Goal: Task Accomplishment & Management: Manage account settings

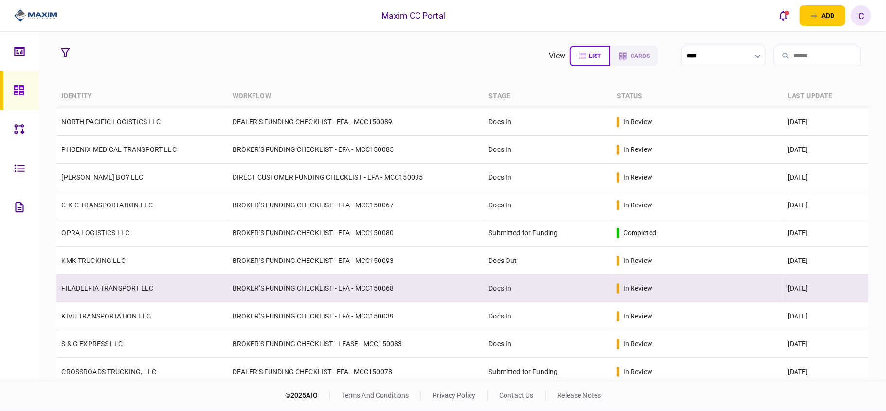
click at [277, 292] on td "BROKER'S FUNDING CHECKLIST - EFA - MCC150068" at bounding box center [356, 288] width 256 height 28
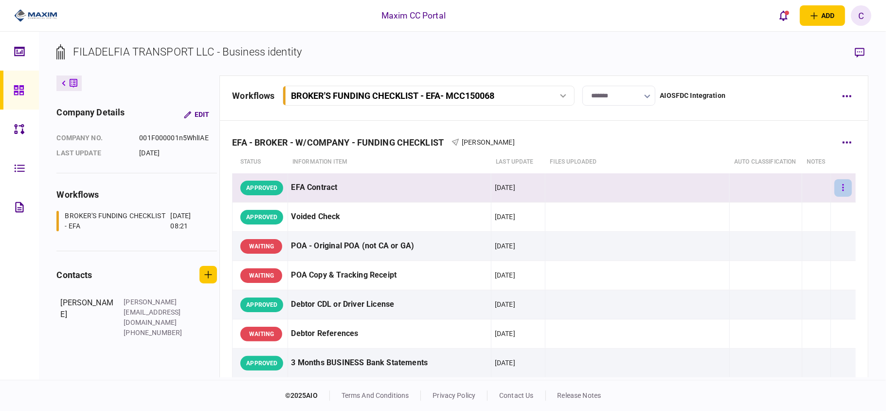
click at [836, 197] on button "button" at bounding box center [843, 188] width 18 height 18
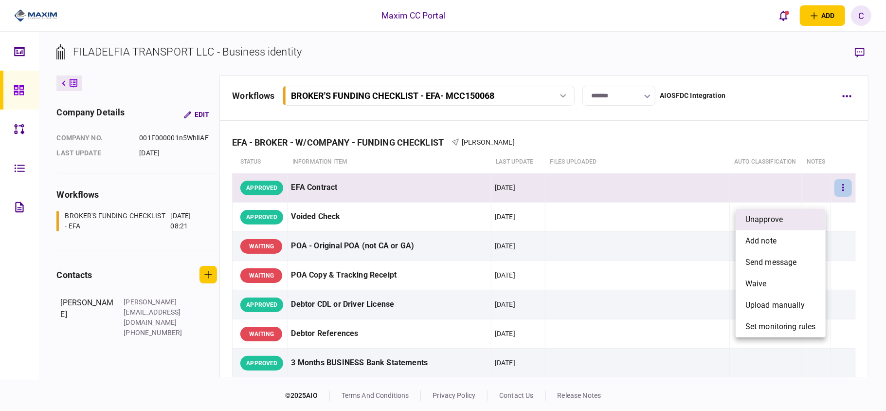
click at [771, 215] on span "unapprove" at bounding box center [763, 220] width 37 height 12
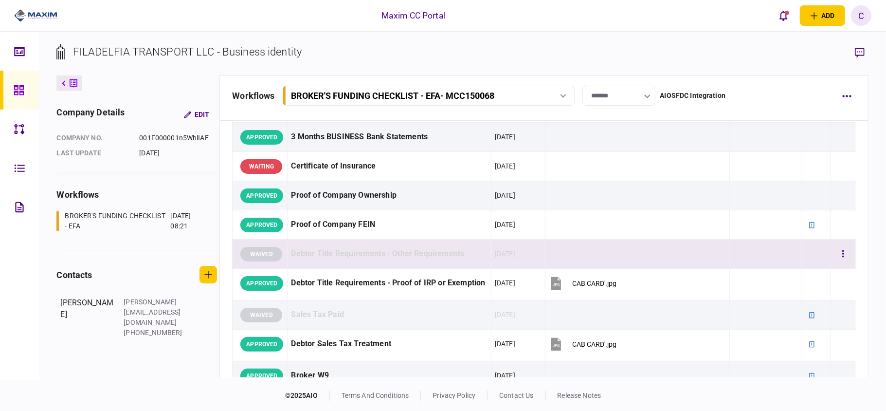
scroll to position [195, 0]
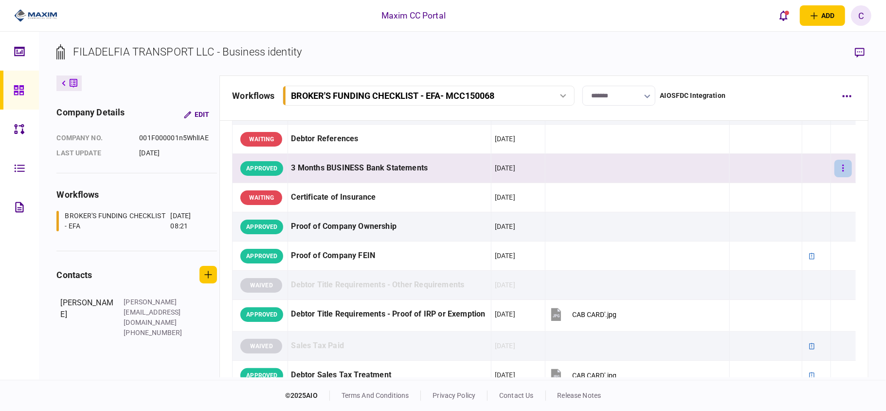
click at [842, 173] on icon "button" at bounding box center [843, 167] width 2 height 9
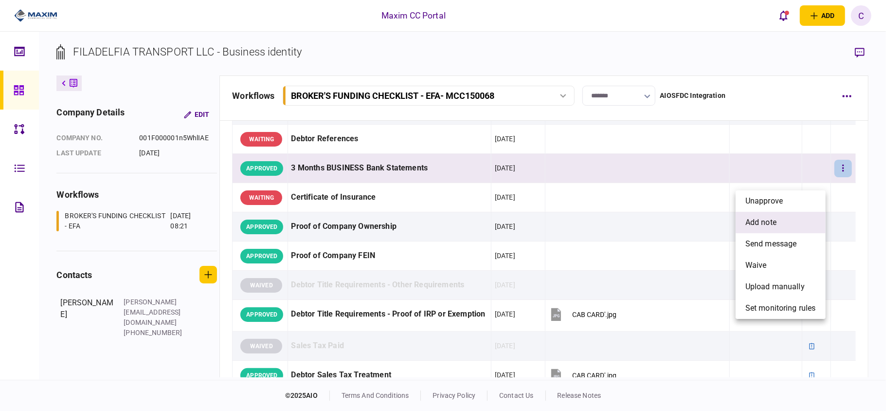
click at [764, 218] on span "add note" at bounding box center [760, 222] width 31 height 12
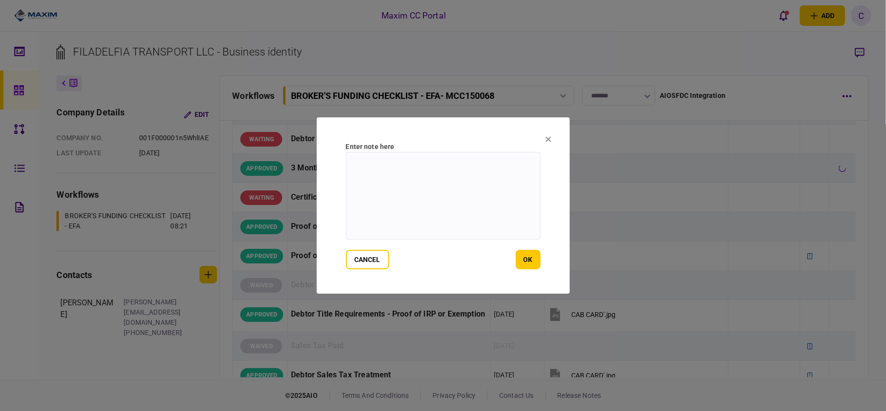
click at [471, 173] on textarea at bounding box center [443, 196] width 195 height 88
paste textarea "**********"
type textarea "**********"
click at [524, 257] on button "ok" at bounding box center [528, 259] width 25 height 19
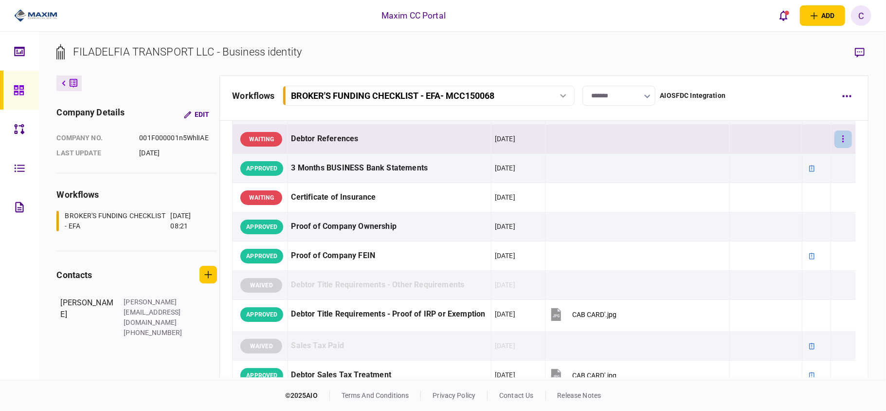
click at [839, 148] on button "button" at bounding box center [843, 139] width 18 height 18
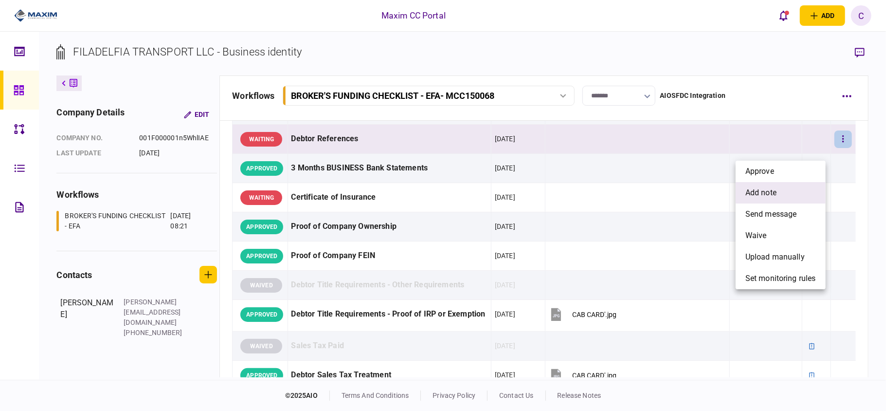
click at [762, 192] on span "add note" at bounding box center [760, 193] width 31 height 12
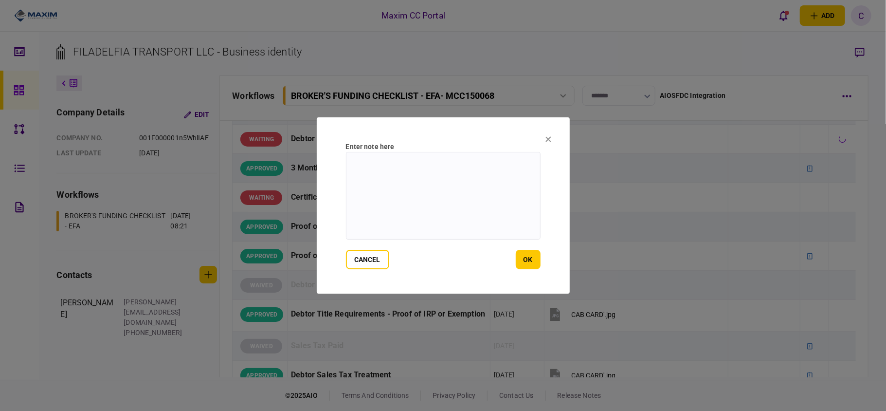
click at [511, 170] on textarea at bounding box center [443, 196] width 195 height 88
paste textarea "**********"
type textarea "**********"
click at [532, 262] on button "ok" at bounding box center [528, 259] width 25 height 19
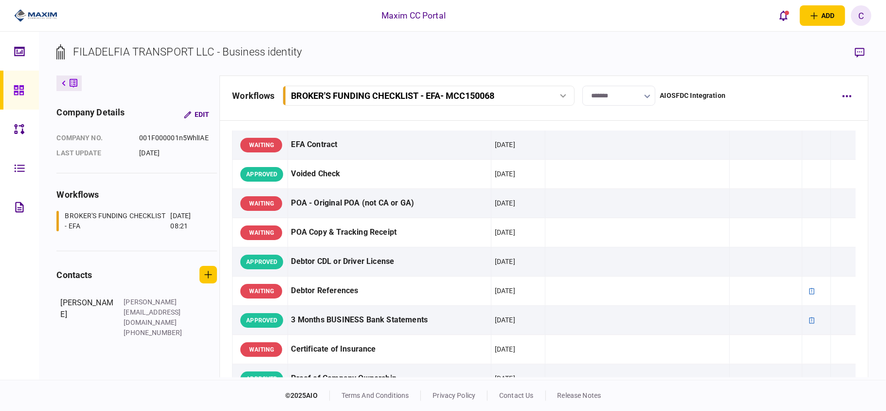
scroll to position [0, 0]
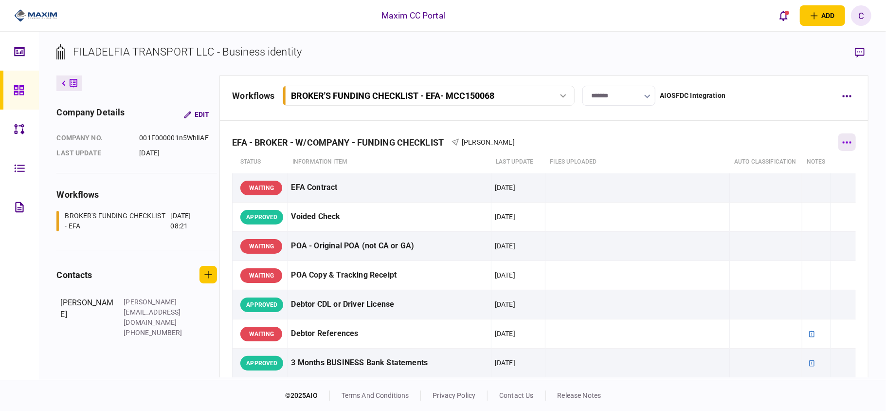
click at [839, 149] on button "button" at bounding box center [847, 142] width 18 height 18
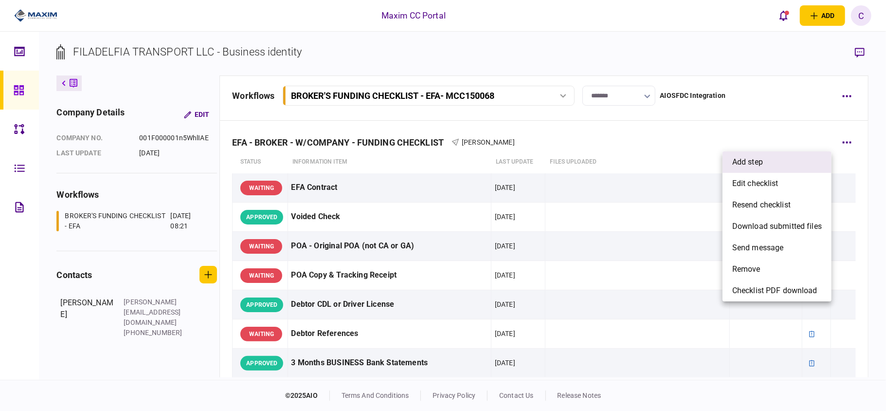
click at [757, 162] on span "add step" at bounding box center [747, 162] width 31 height 12
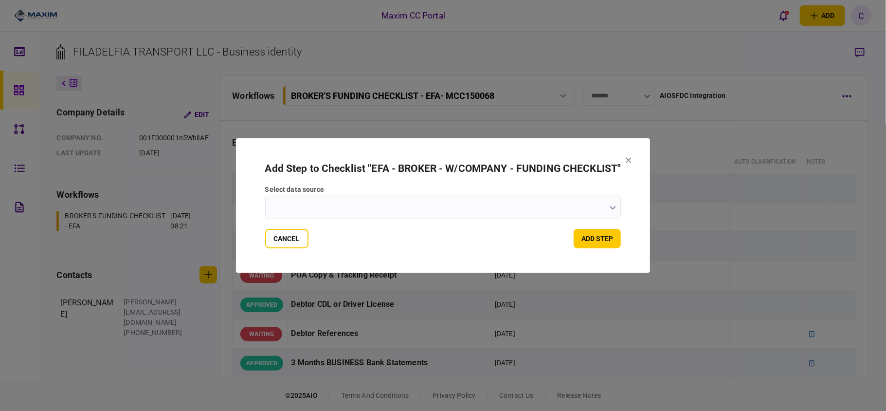
click at [586, 211] on input "select data source" at bounding box center [443, 207] width 356 height 24
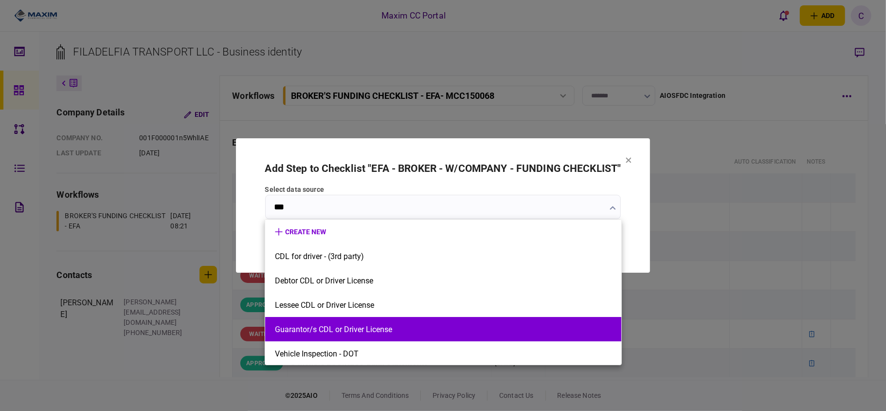
click at [336, 327] on button "Guarantor/s CDL or Driver License" at bounding box center [443, 328] width 337 height 9
type input "**********"
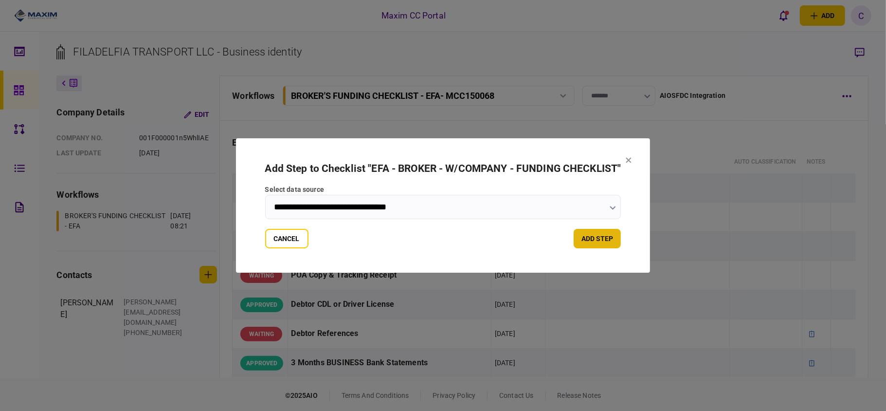
click at [584, 238] on button "add step" at bounding box center [597, 238] width 47 height 19
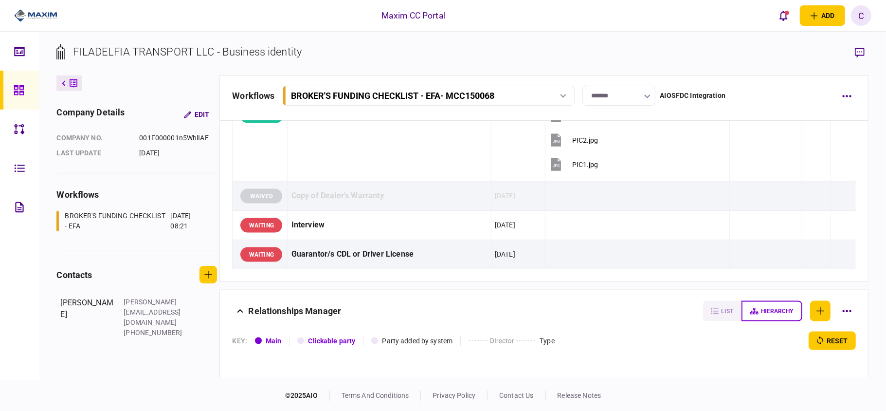
scroll to position [1038, 0]
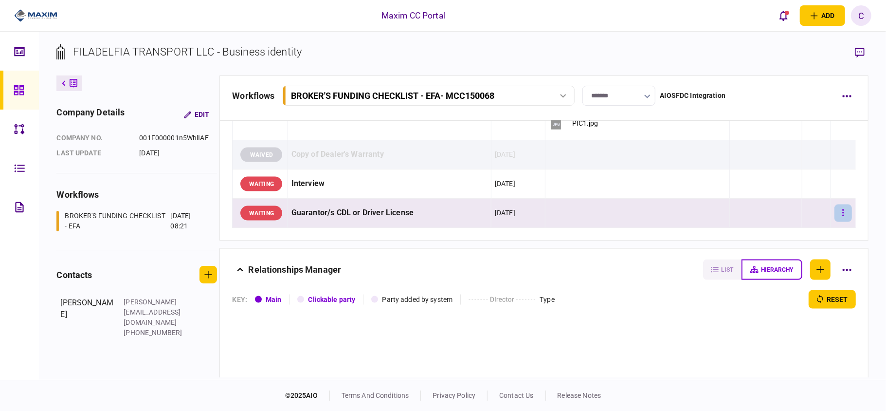
click at [842, 216] on icon "button" at bounding box center [842, 212] width 1 height 7
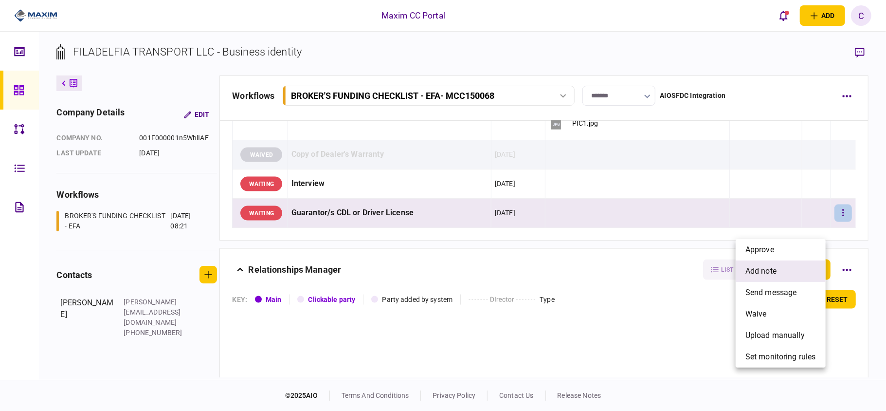
click at [763, 268] on span "add note" at bounding box center [760, 271] width 31 height 12
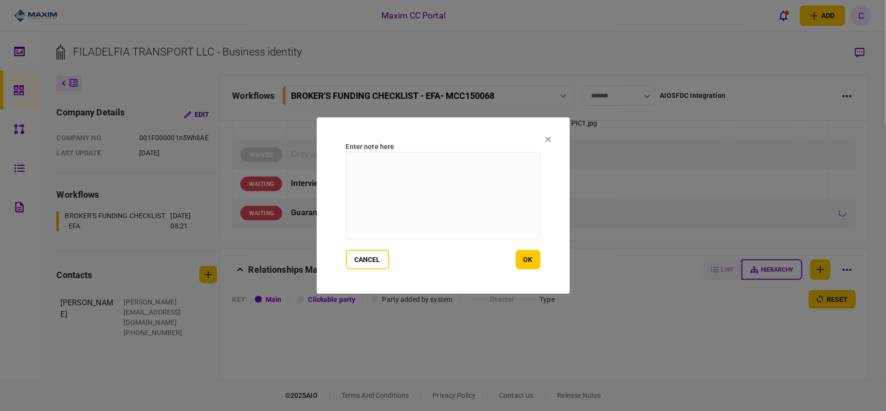
click at [441, 172] on textarea at bounding box center [443, 196] width 195 height 88
paste textarea "**********"
type textarea "**********"
click at [526, 263] on button "ok" at bounding box center [528, 259] width 25 height 19
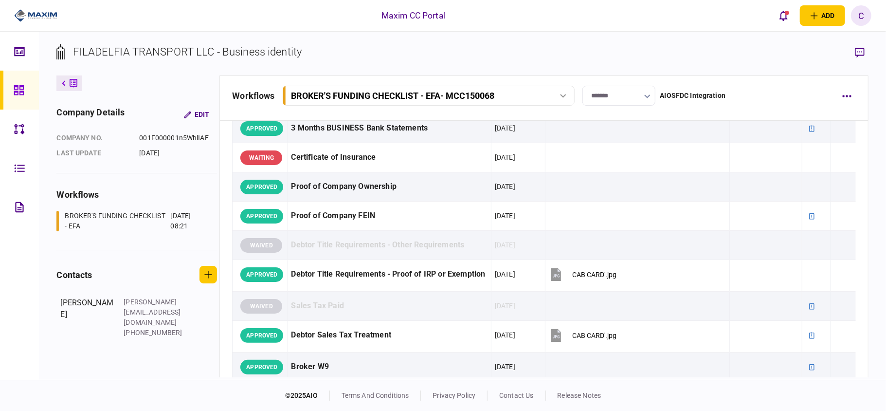
scroll to position [0, 0]
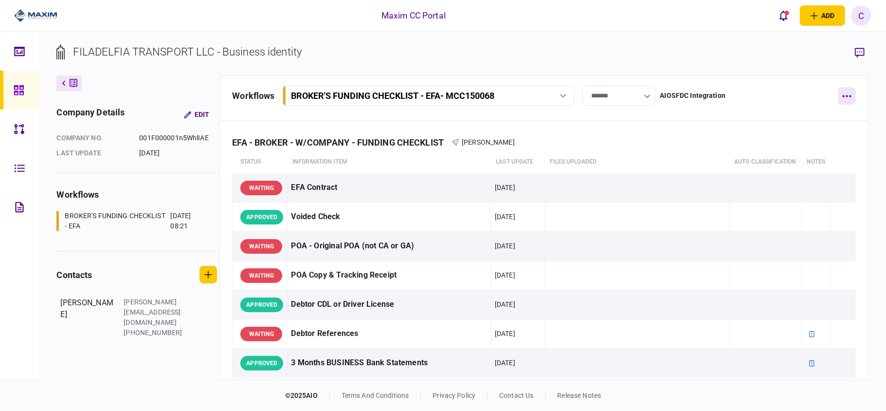
click at [847, 96] on icon "button" at bounding box center [847, 96] width 9 height 2
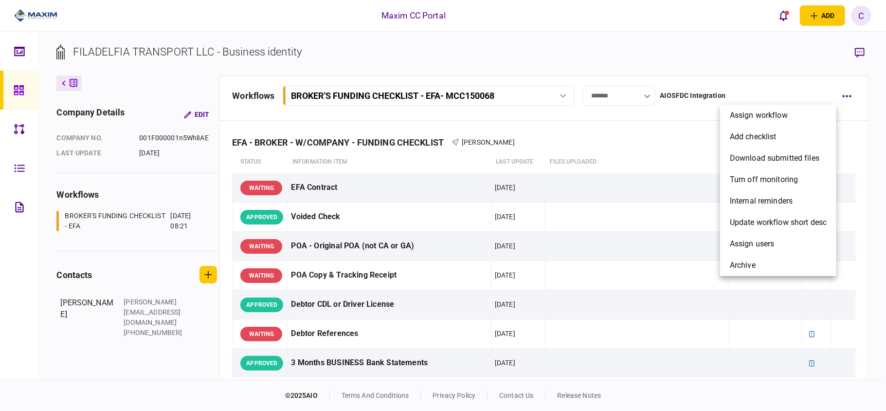
click at [622, 146] on div at bounding box center [443, 205] width 886 height 411
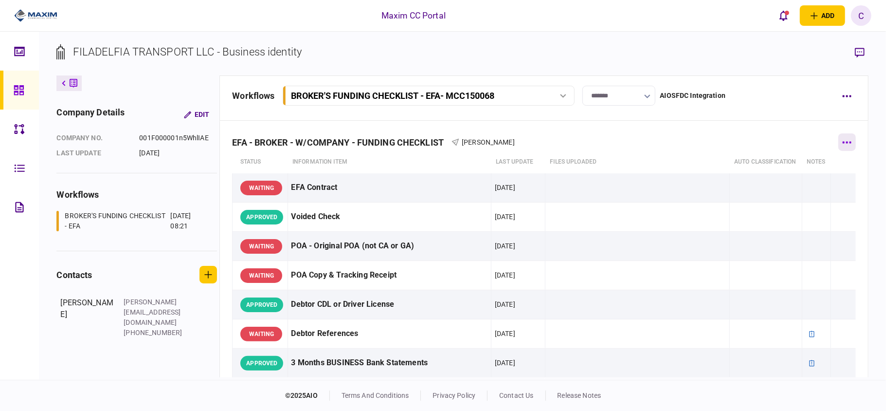
click at [838, 139] on button "button" at bounding box center [847, 142] width 18 height 18
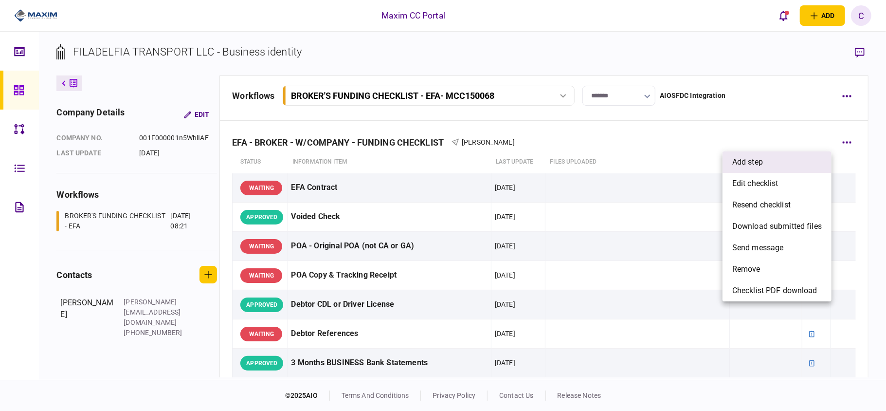
click at [775, 162] on li "add step" at bounding box center [776, 161] width 109 height 21
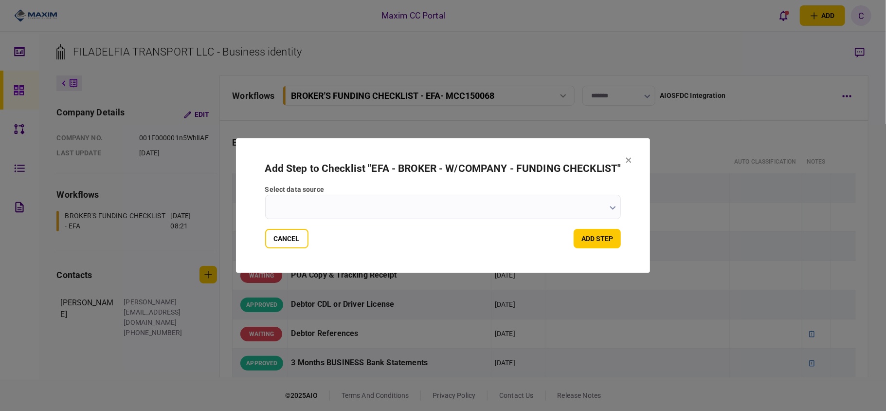
click at [593, 207] on input "select data source" at bounding box center [443, 207] width 356 height 24
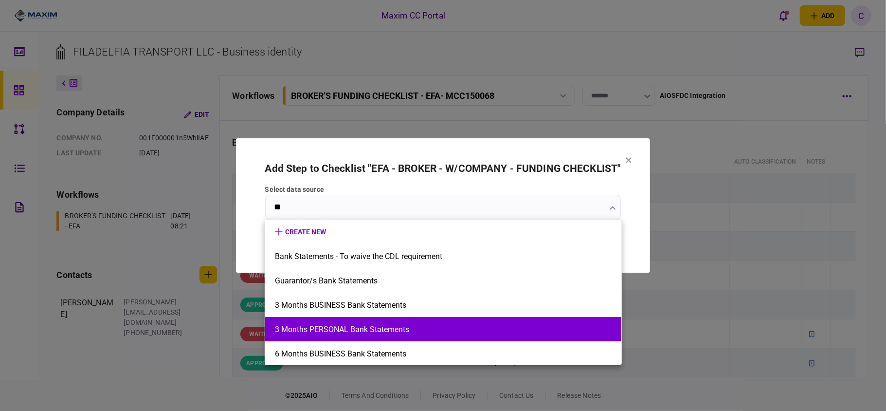
type input "*"
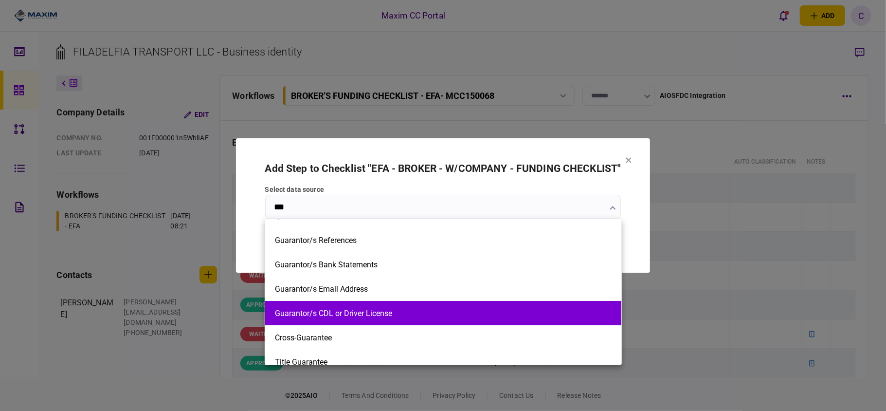
scroll to position [25, 0]
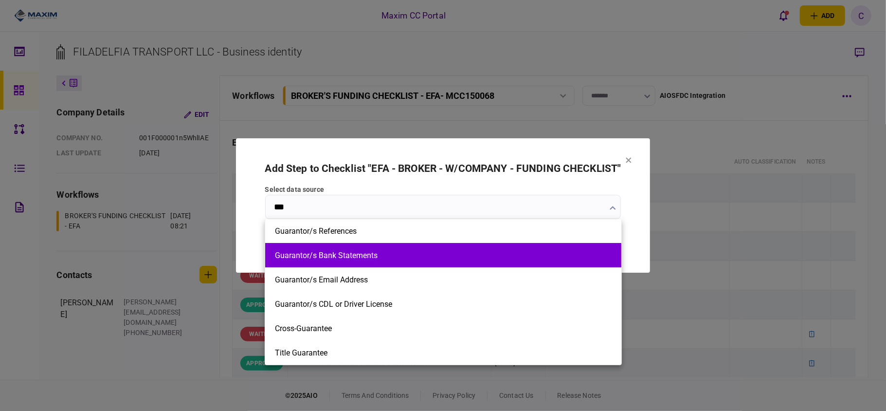
click at [381, 255] on button "Guarantor/s Bank Statements" at bounding box center [443, 255] width 337 height 9
type input "**********"
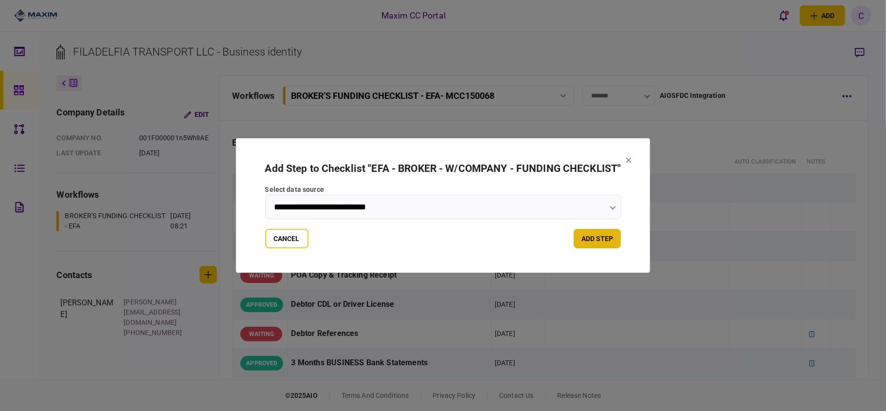
click at [607, 238] on button "add step" at bounding box center [597, 238] width 47 height 19
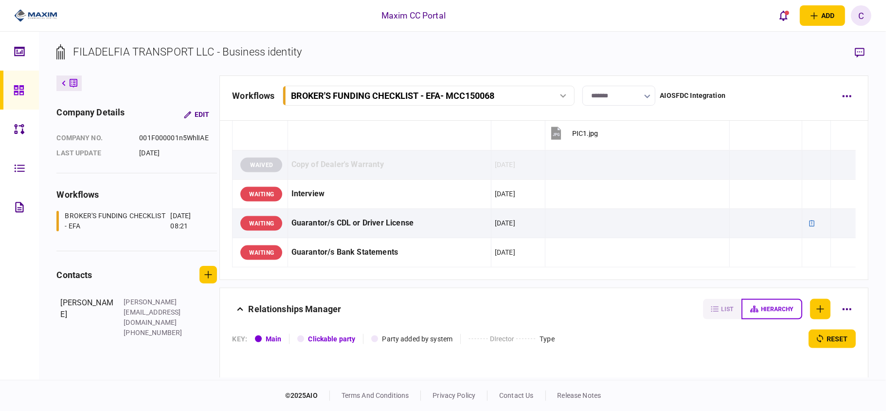
scroll to position [1048, 0]
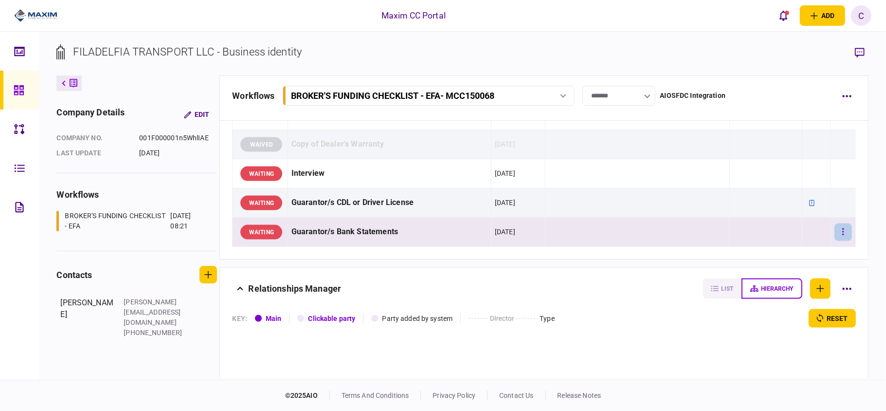
click at [834, 241] on button "button" at bounding box center [843, 232] width 18 height 18
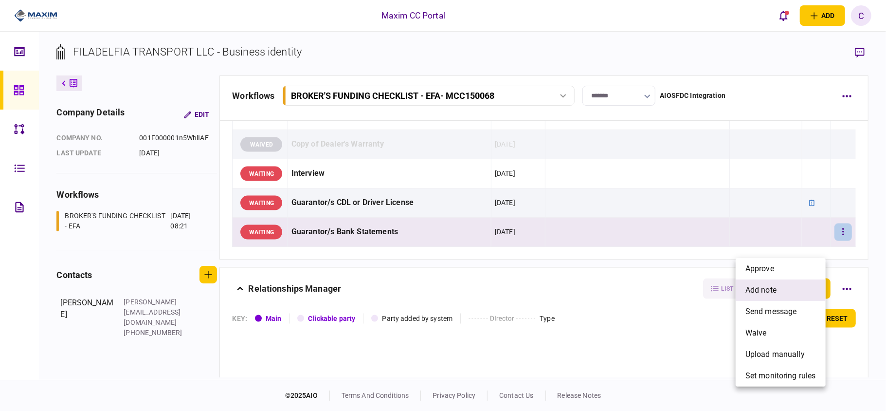
click at [775, 282] on li "add note" at bounding box center [781, 289] width 90 height 21
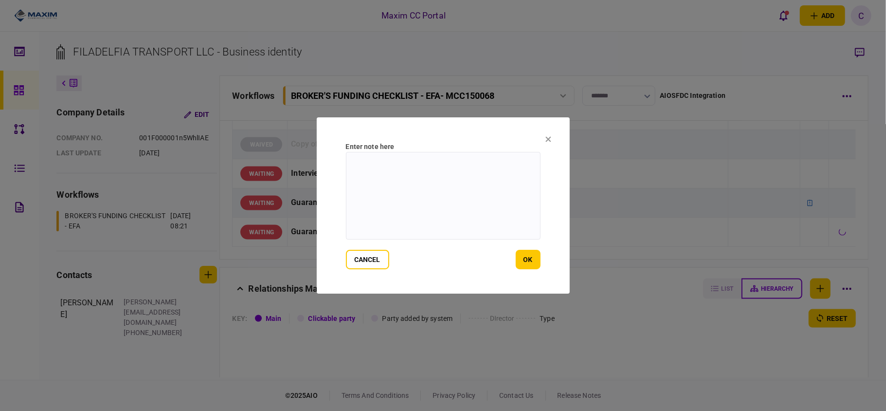
click at [509, 179] on textarea at bounding box center [443, 196] width 195 height 88
paste textarea "**********"
type textarea "**********"
drag, startPoint x: 530, startPoint y: 256, endPoint x: 452, endPoint y: 232, distance: 81.6
click at [530, 257] on button "ok" at bounding box center [528, 259] width 25 height 19
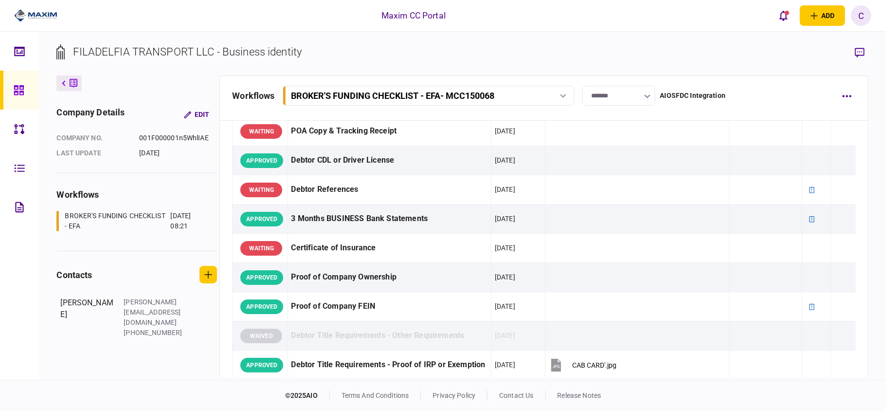
scroll to position [0, 0]
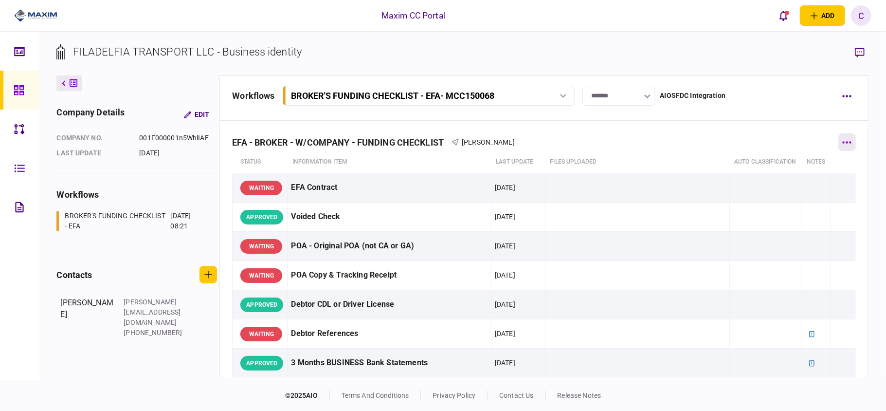
click at [841, 136] on button "button" at bounding box center [847, 142] width 18 height 18
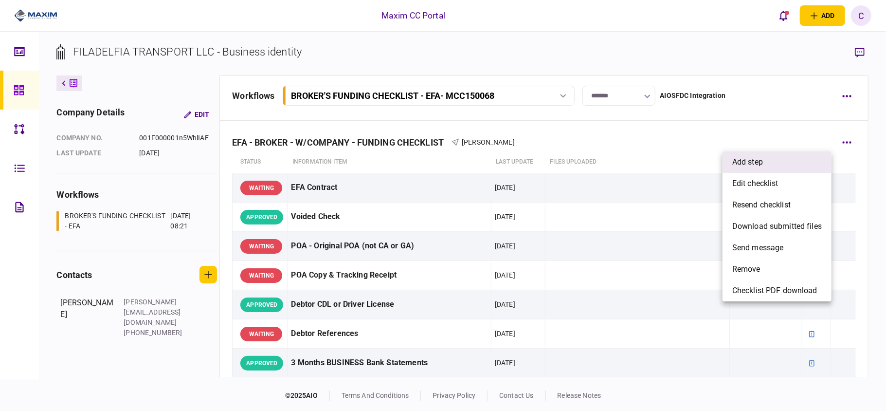
click at [769, 162] on li "add step" at bounding box center [776, 161] width 109 height 21
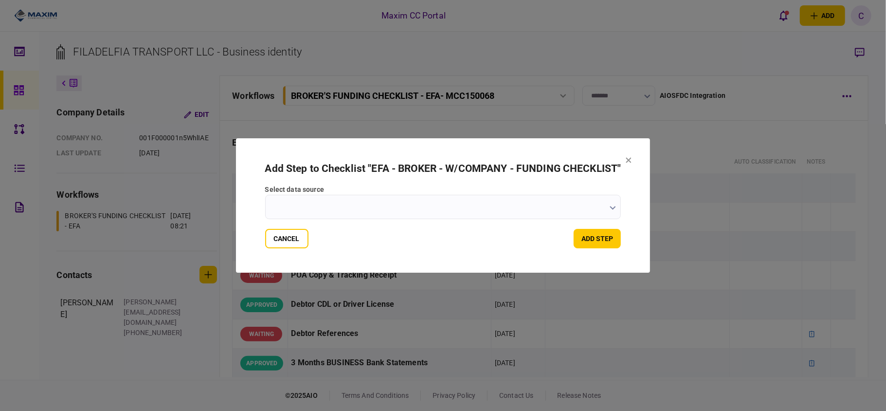
click at [612, 211] on button "button" at bounding box center [613, 207] width 6 height 8
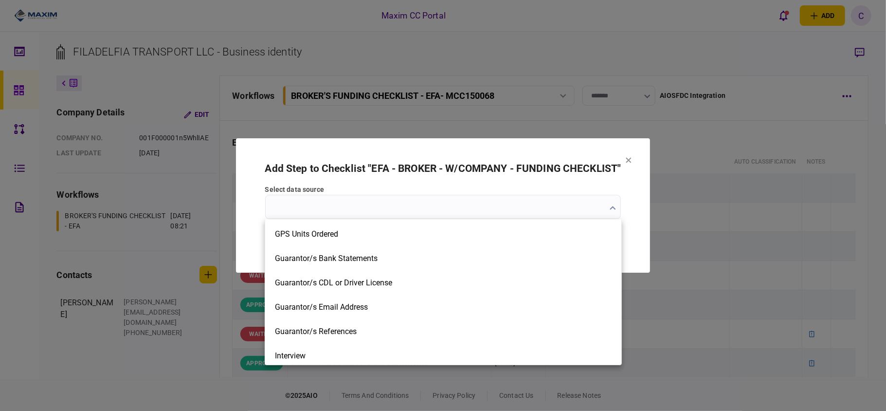
scroll to position [921, 0]
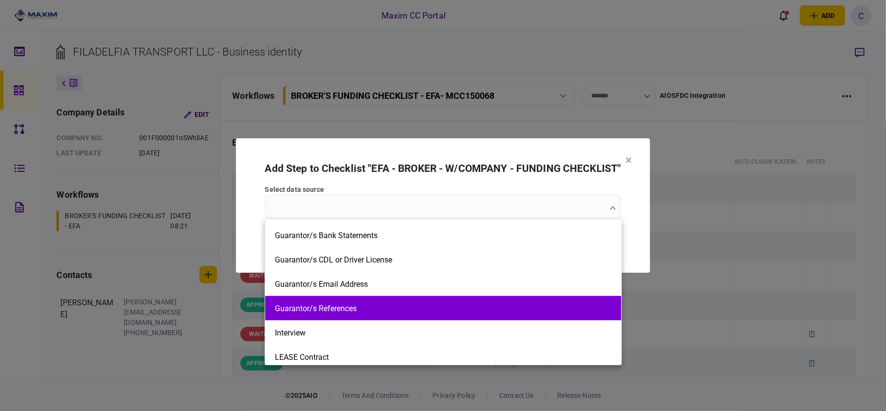
click at [365, 308] on button "Guarantor/s References" at bounding box center [443, 308] width 337 height 9
type input "**********"
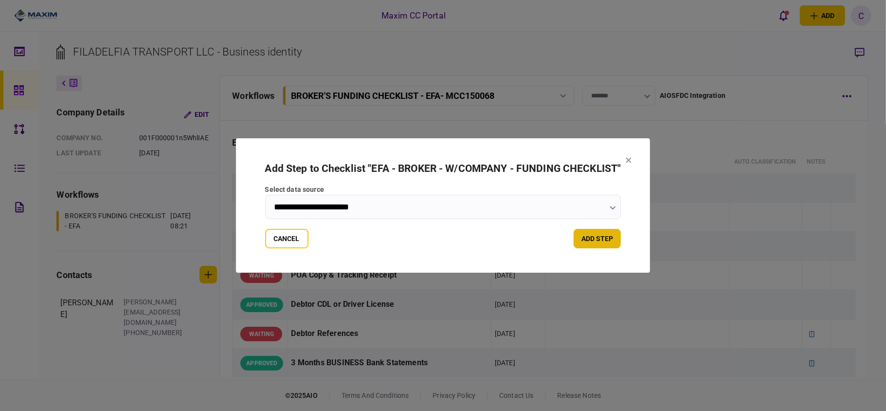
click at [591, 235] on button "add step" at bounding box center [597, 238] width 47 height 19
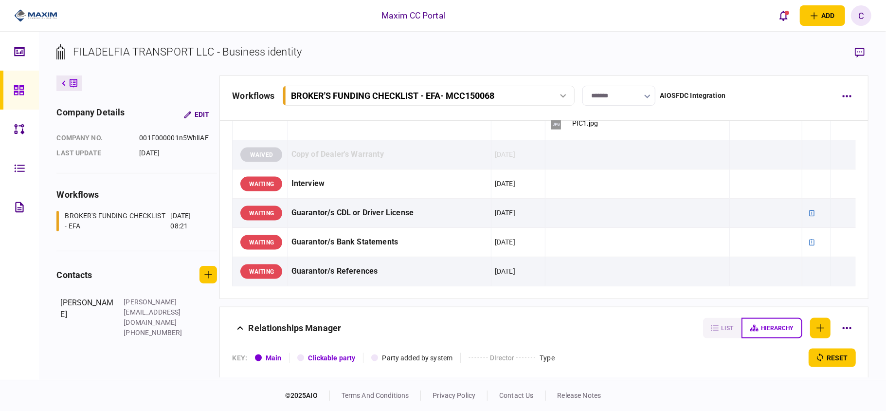
scroll to position [1102, 0]
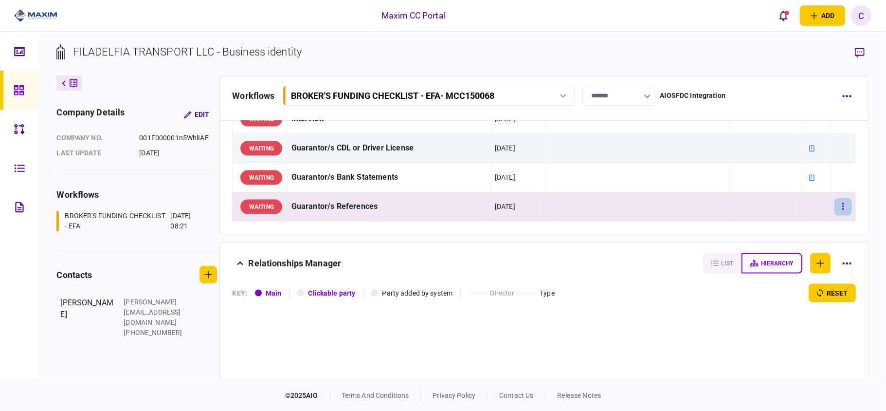
click at [836, 216] on button "button" at bounding box center [843, 207] width 18 height 18
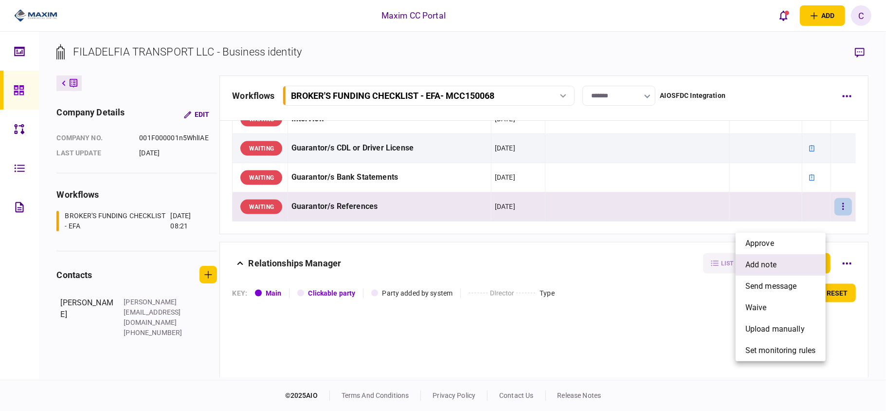
click at [765, 260] on span "add note" at bounding box center [760, 265] width 31 height 12
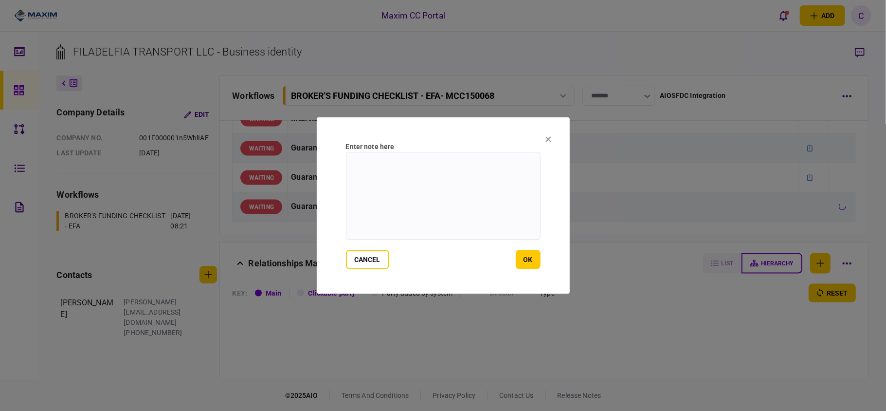
click at [440, 162] on textarea at bounding box center [443, 196] width 195 height 88
paste textarea "**********"
click at [371, 162] on textarea "**********" at bounding box center [443, 196] width 195 height 88
type textarea "**********"
click at [526, 262] on button "ok" at bounding box center [528, 259] width 25 height 19
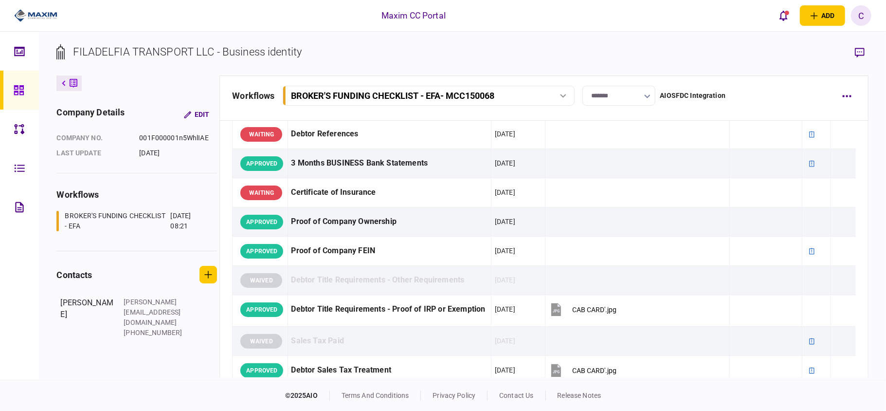
scroll to position [0, 0]
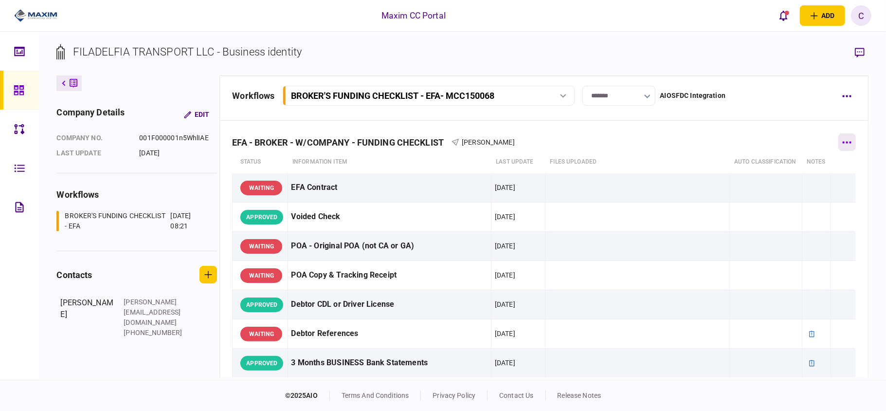
click at [844, 146] on button "button" at bounding box center [847, 142] width 18 height 18
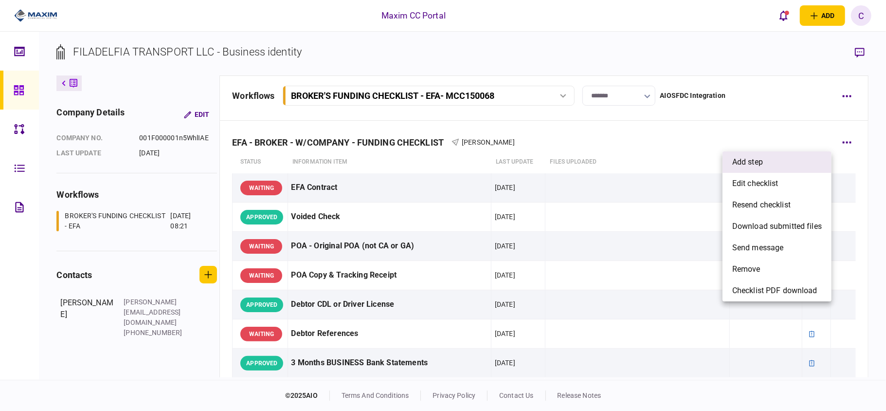
click at [766, 155] on li "add step" at bounding box center [776, 161] width 109 height 21
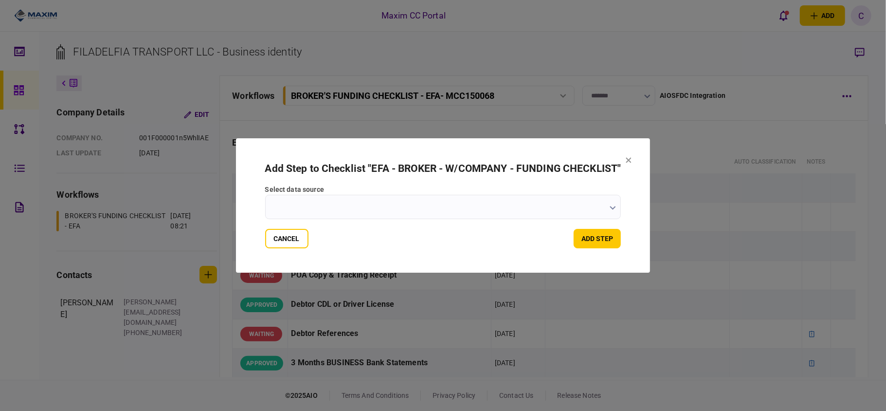
click at [609, 211] on input "select data source" at bounding box center [443, 207] width 356 height 24
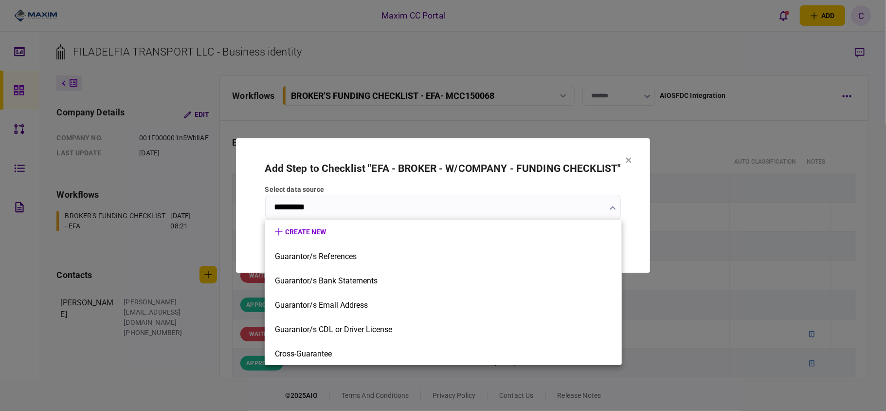
type input "*********"
click at [613, 207] on div at bounding box center [443, 205] width 886 height 411
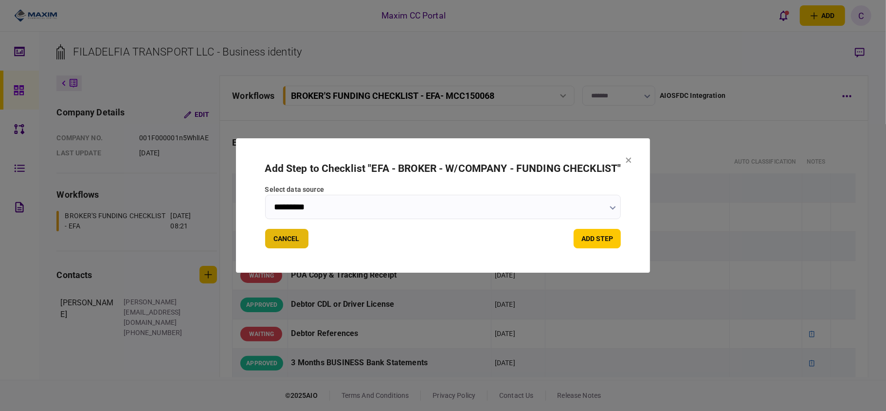
click at [293, 235] on button "Cancel" at bounding box center [286, 238] width 43 height 19
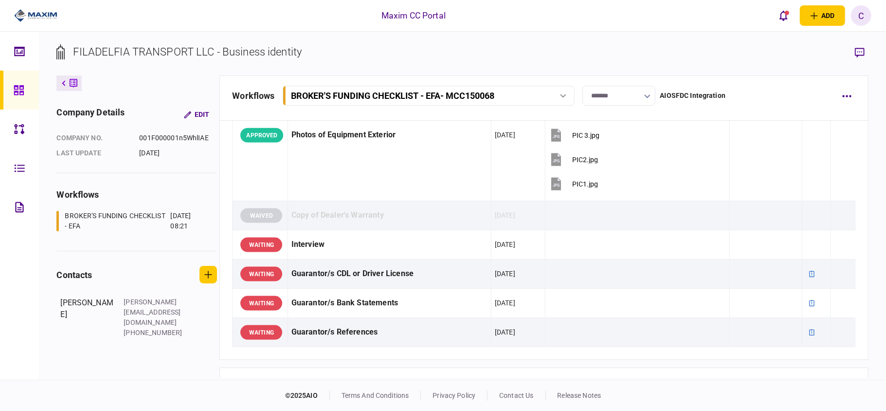
scroll to position [1038, 0]
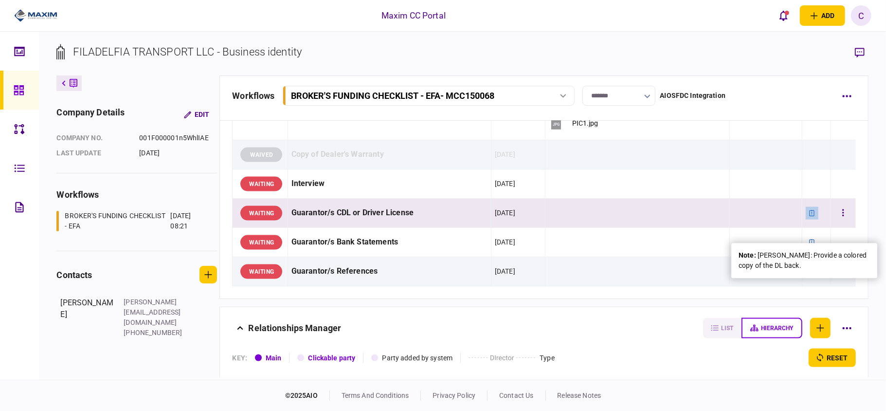
click at [806, 219] on div at bounding box center [812, 213] width 13 height 13
drag, startPoint x: 833, startPoint y: 270, endPoint x: 757, endPoint y: 256, distance: 77.3
click at [757, 256] on div "note : [PERSON_NAME]: Provide a colored copy of the DL back." at bounding box center [804, 260] width 131 height 20
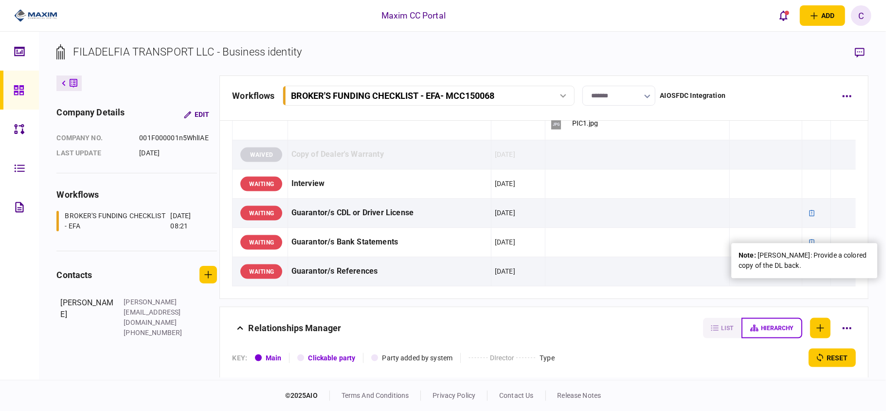
copy div "[PERSON_NAME]: Provide a colored copy of the DL back."
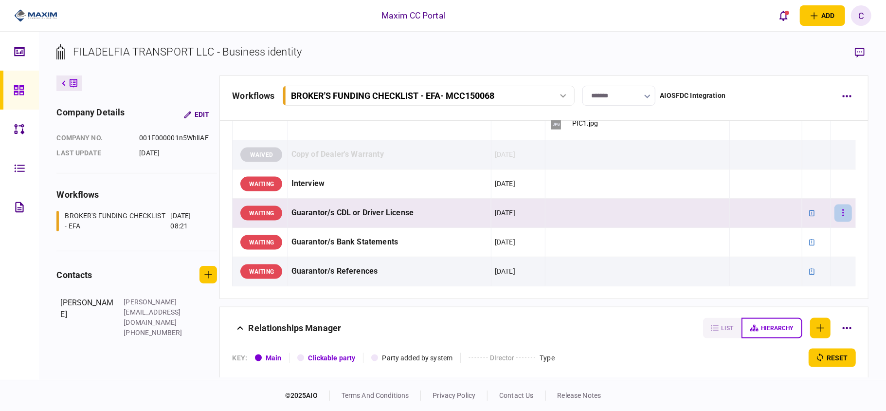
click at [842, 217] on icon "button" at bounding box center [843, 212] width 2 height 9
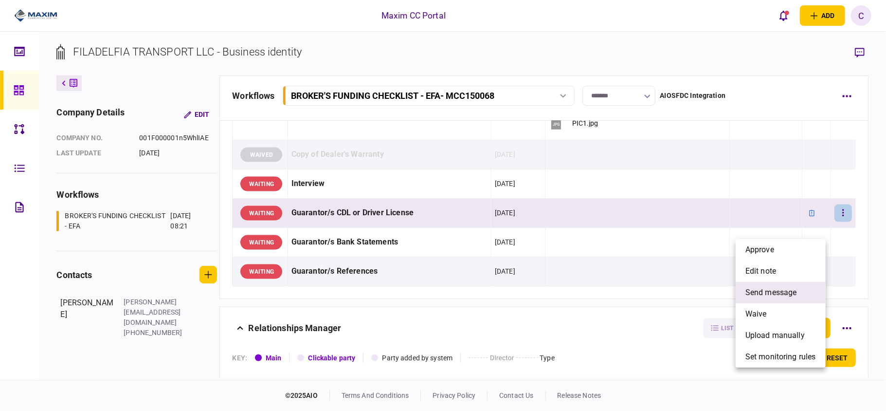
click at [762, 288] on span "send message" at bounding box center [771, 293] width 52 height 12
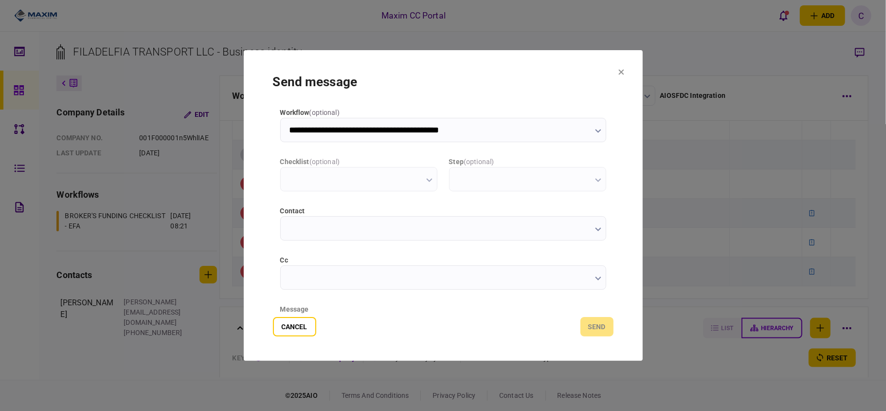
scroll to position [0, 0]
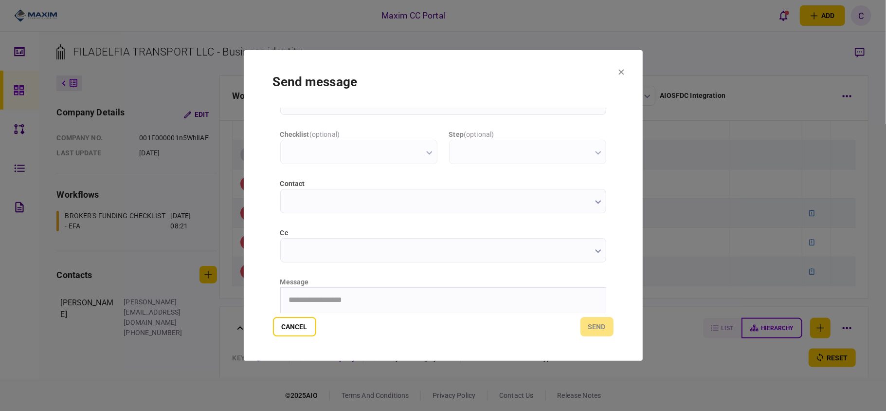
type input "**********"
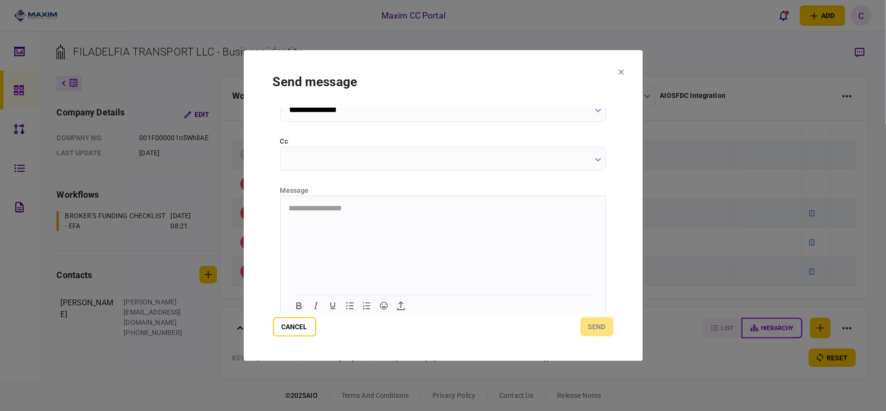
scroll to position [123, 0]
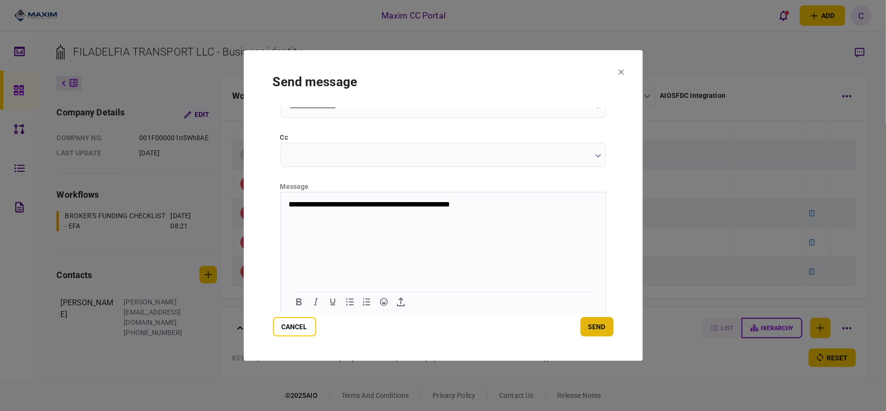
click at [595, 324] on button "send" at bounding box center [596, 326] width 33 height 19
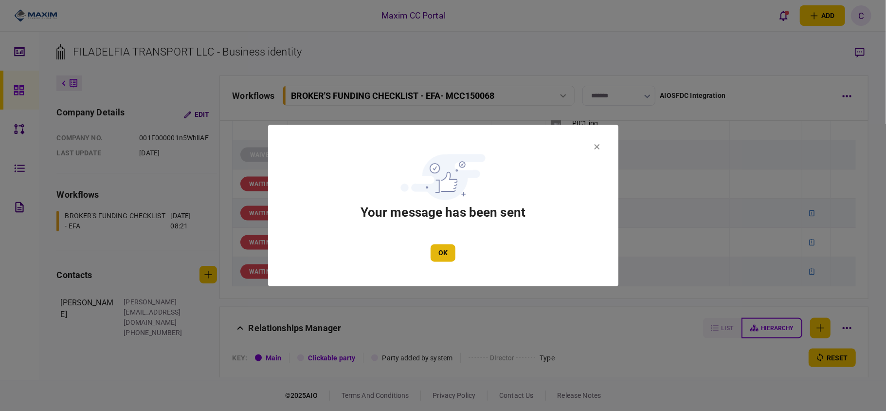
click at [448, 244] on button "OK" at bounding box center [443, 253] width 25 height 18
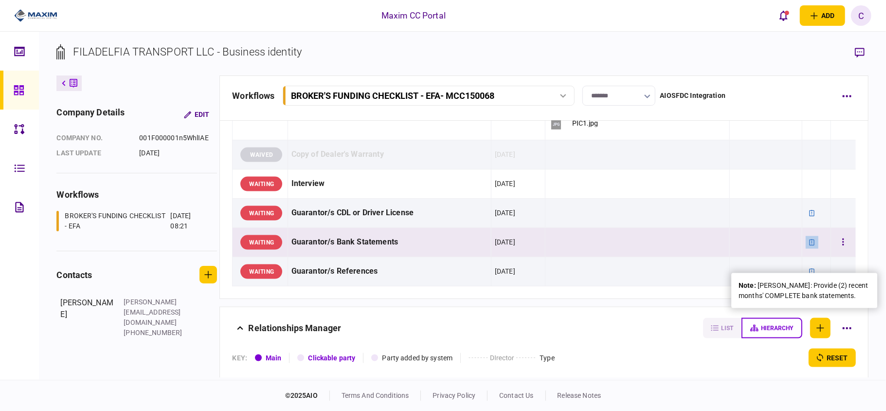
click at [809, 246] on icon at bounding box center [812, 242] width 7 height 7
drag, startPoint x: 786, startPoint y: 309, endPoint x: 757, endPoint y: 285, distance: 37.9
click at [757, 285] on div "note : [PERSON_NAME]: Provide (2) recent months' COMPLETE bank statements." at bounding box center [804, 290] width 131 height 20
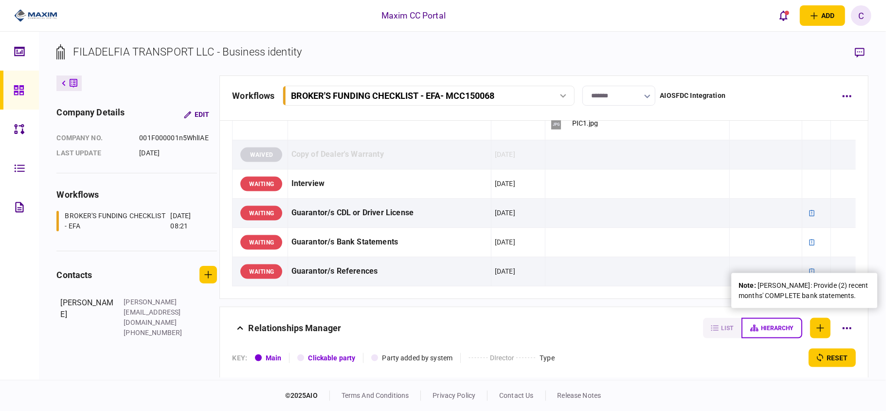
copy div "[PERSON_NAME]: Provide (2) recent months' COMPLETE bank statements."
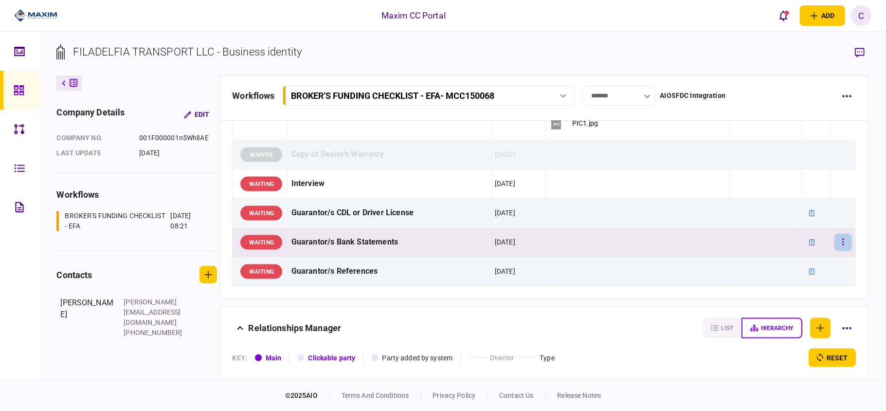
click at [841, 251] on button "button" at bounding box center [843, 243] width 18 height 18
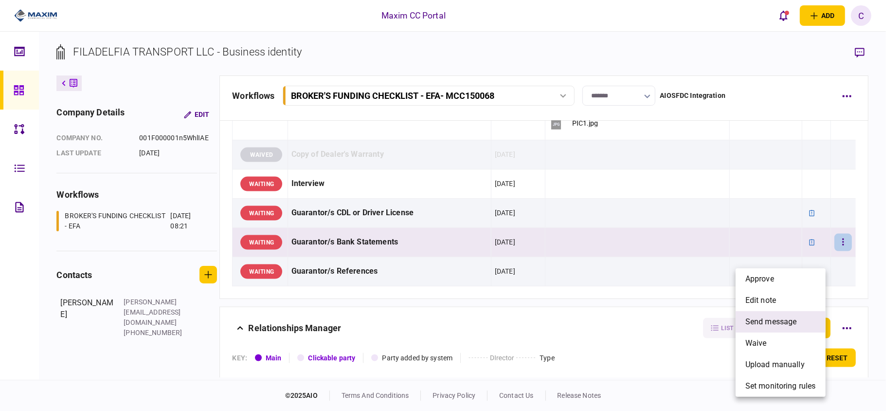
click at [758, 320] on span "send message" at bounding box center [771, 322] width 52 height 12
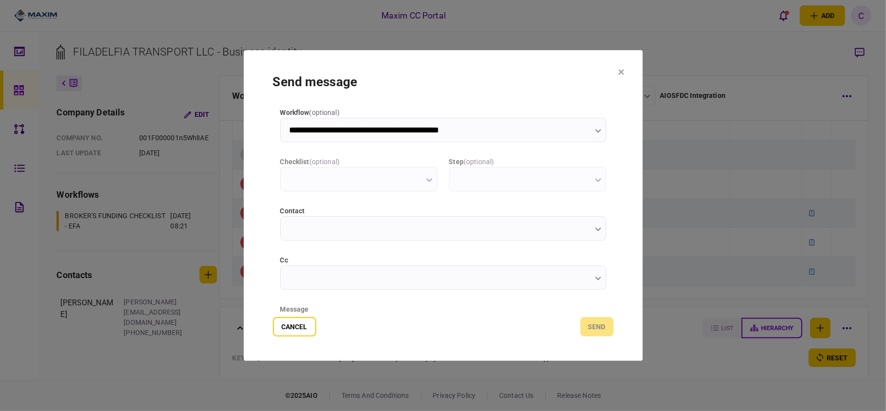
scroll to position [0, 0]
type input "**********"
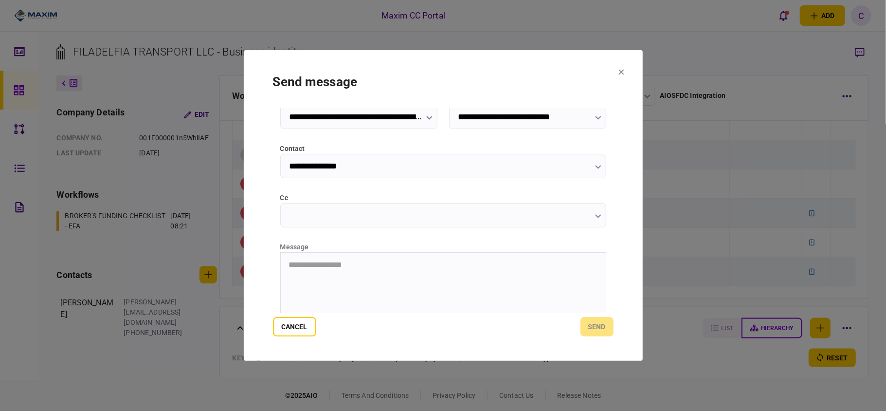
scroll to position [123, 0]
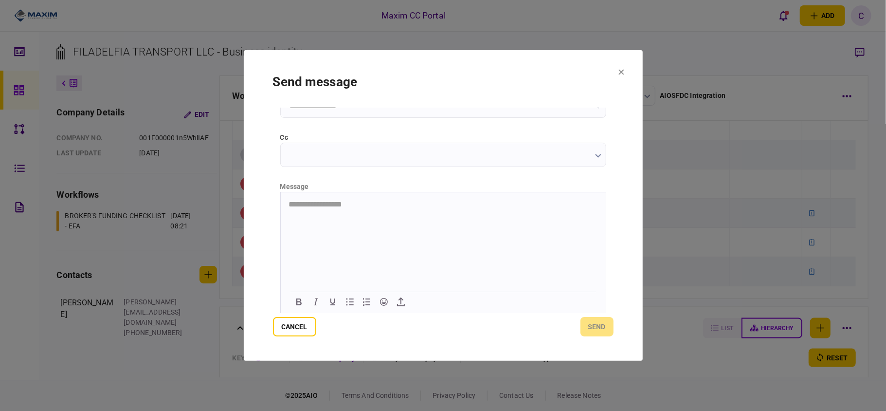
click at [362, 216] on html "**********" at bounding box center [442, 204] width 325 height 25
click at [596, 326] on button "send" at bounding box center [596, 326] width 33 height 19
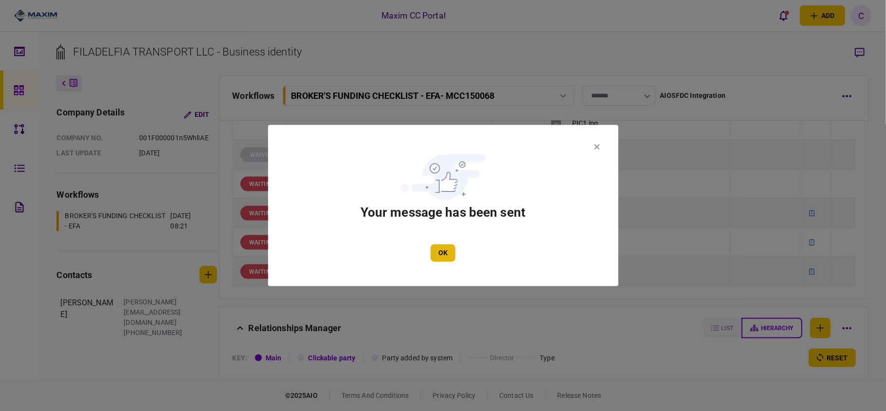
click at [452, 250] on button "OK" at bounding box center [443, 253] width 25 height 18
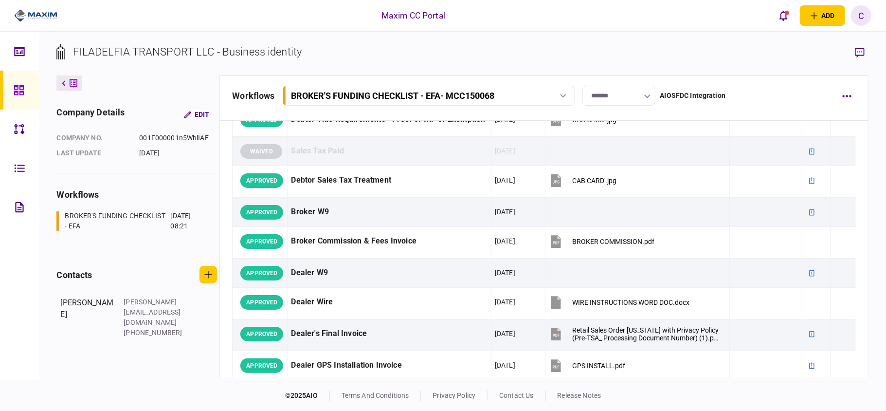
scroll to position [0, 0]
